Goal: Task Accomplishment & Management: Use online tool/utility

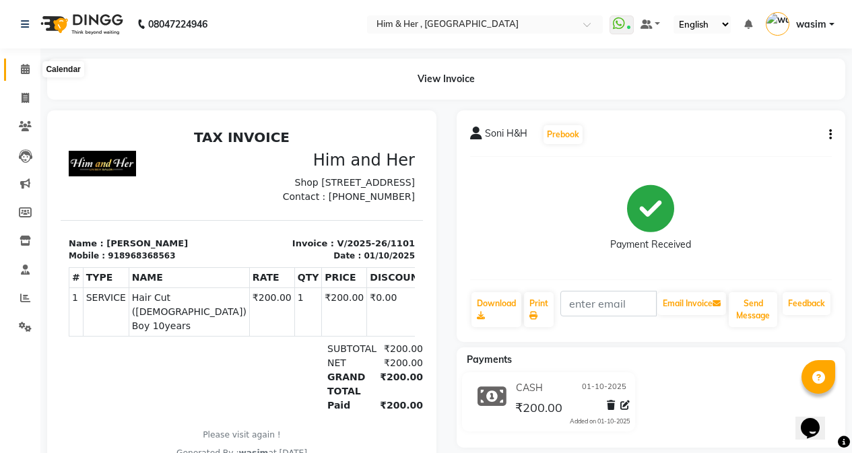
click at [26, 65] on icon at bounding box center [25, 69] width 9 height 10
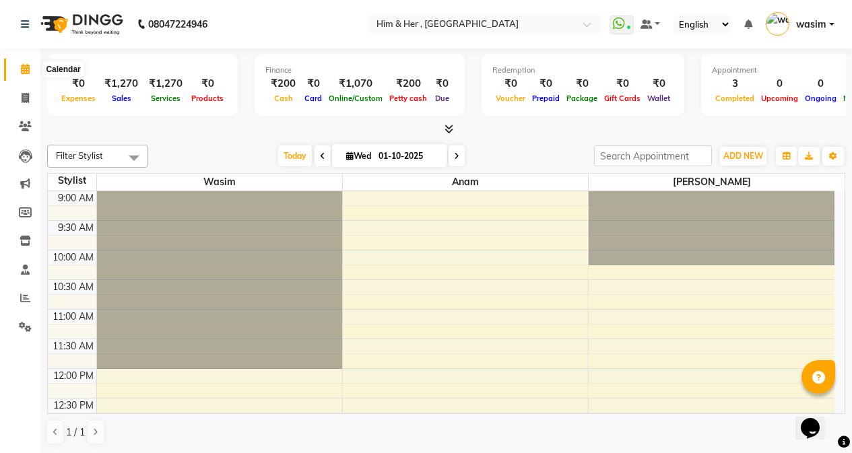
click at [28, 71] on icon at bounding box center [25, 69] width 9 height 10
click at [19, 92] on span at bounding box center [25, 98] width 24 height 15
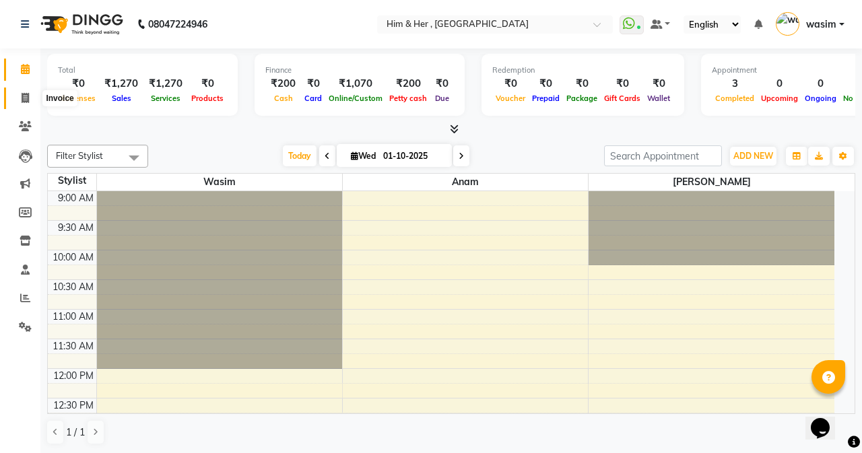
select select "5934"
select select "service"
